Goal: Information Seeking & Learning: Understand process/instructions

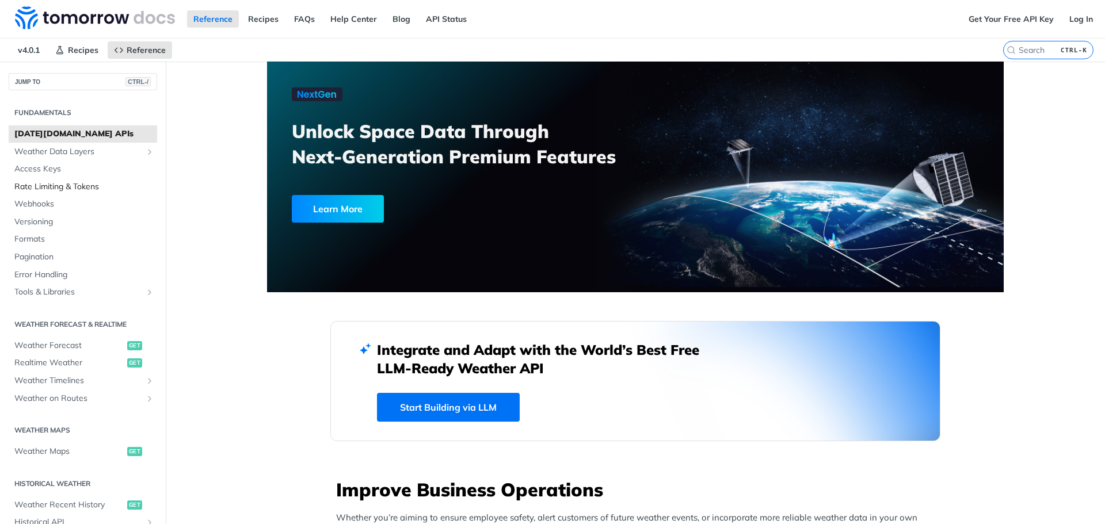
click at [66, 188] on span "Rate Limiting & Tokens" at bounding box center [84, 187] width 140 height 12
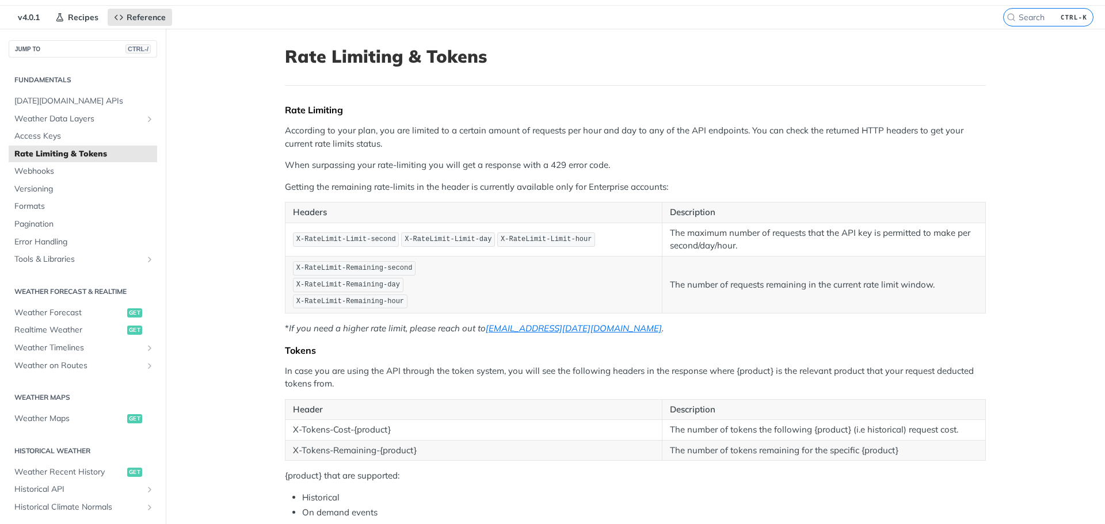
scroll to position [32, 0]
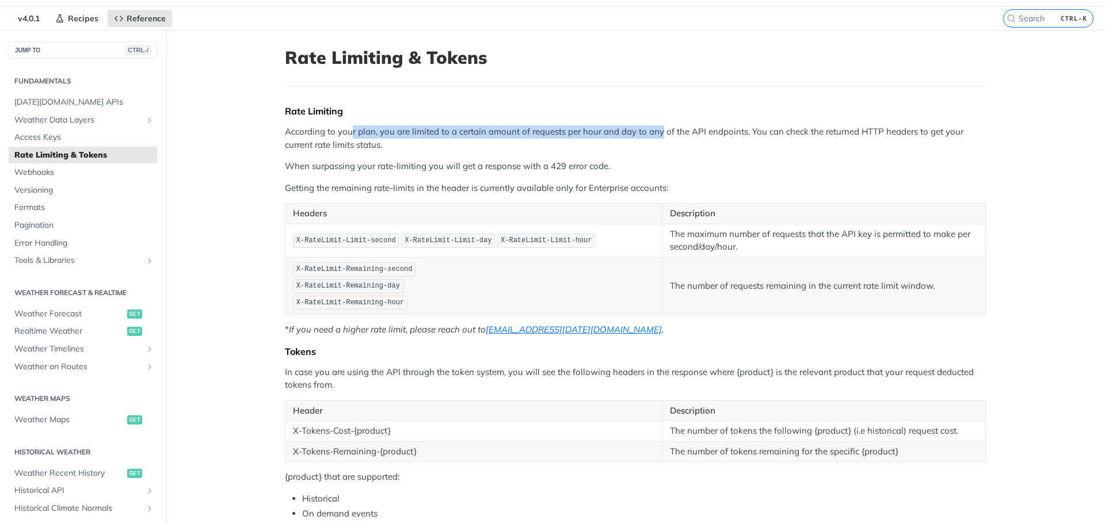
drag, startPoint x: 347, startPoint y: 134, endPoint x: 657, endPoint y: 132, distance: 310.3
click at [657, 132] on p "According to your plan, you are limited to a certain amount of requests per hou…" at bounding box center [635, 139] width 701 height 26
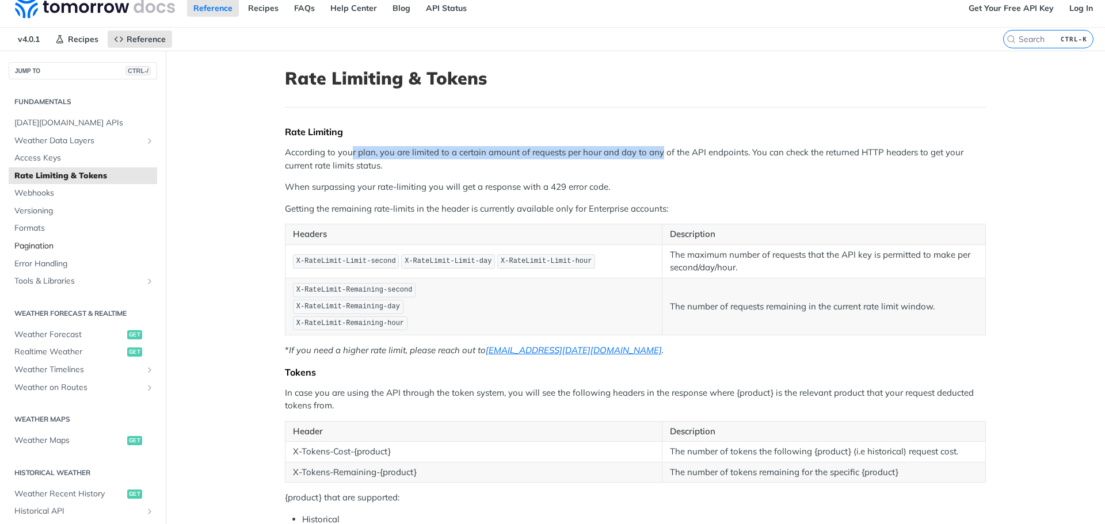
scroll to position [0, 0]
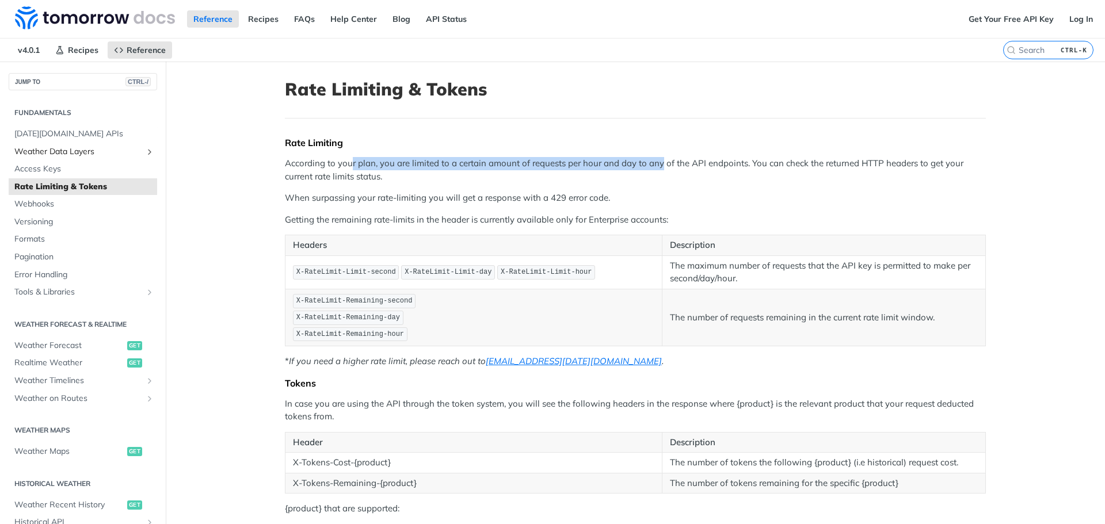
click at [145, 150] on icon "Show subpages for Weather Data Layers" at bounding box center [149, 151] width 9 height 9
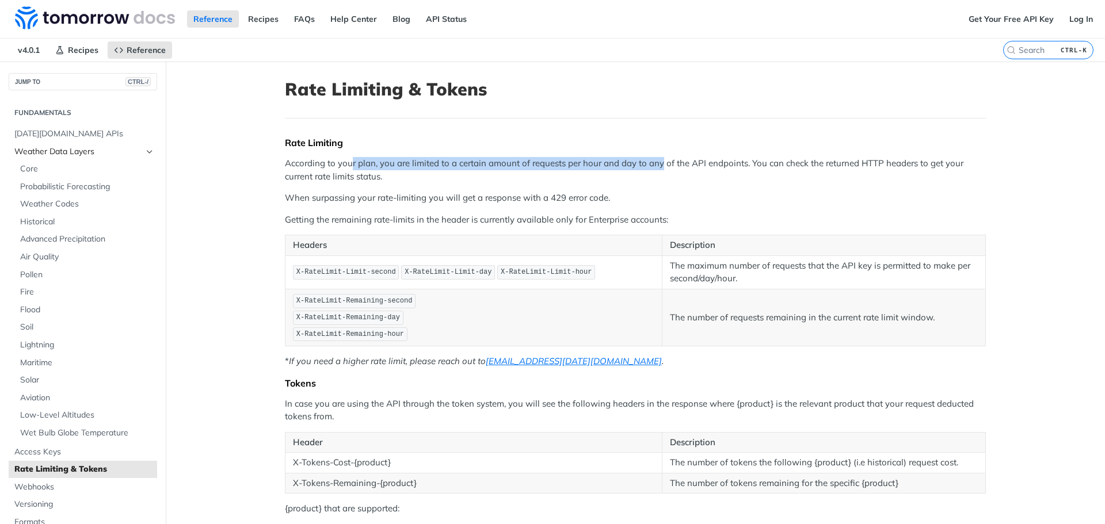
click at [145, 150] on icon "Hide subpages for Weather Data Layers" at bounding box center [149, 151] width 9 height 9
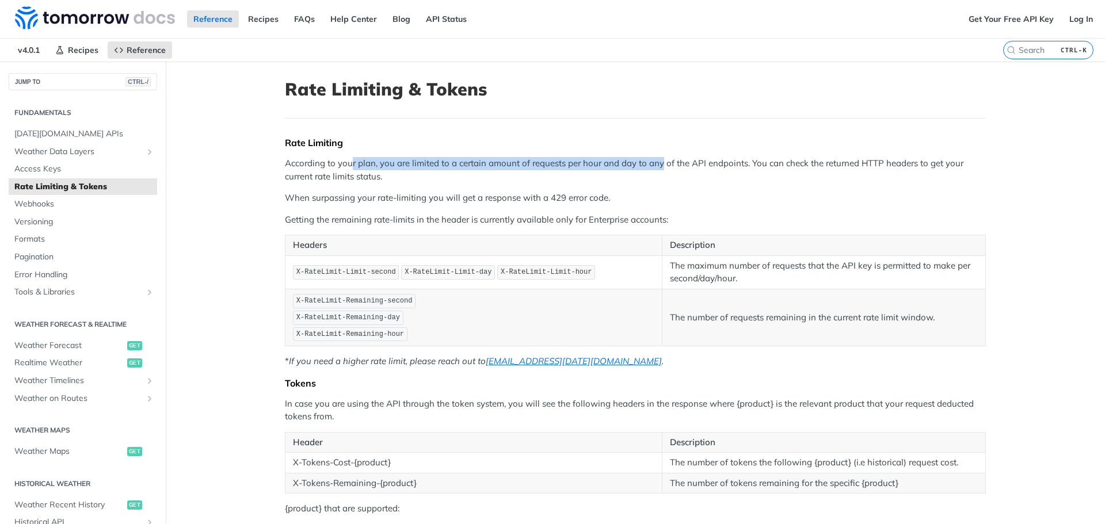
click at [88, 185] on span "Rate Limiting & Tokens" at bounding box center [84, 187] width 140 height 12
click at [355, 208] on div "Rate Limiting According to your plan, you are limited to a certain amount of re…" at bounding box center [635, 362] width 701 height 450
drag, startPoint x: 273, startPoint y: 208, endPoint x: 734, endPoint y: 195, distance: 461.4
click at [734, 195] on article "Rate Limiting & Tokens Rate Limiting According to your plan, you are limited to…" at bounding box center [635, 407] width 737 height 690
click at [734, 195] on p "When surpassing your rate-limiting you will get a response with a 429 error cod…" at bounding box center [635, 198] width 701 height 13
